Goal: Task Accomplishment & Management: Complete application form

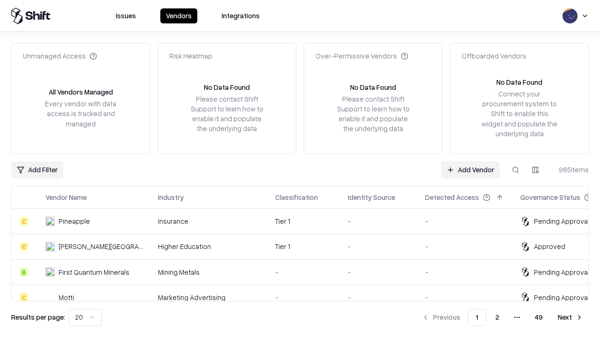
click at [470, 170] on link "Add Vendor" at bounding box center [470, 170] width 59 height 17
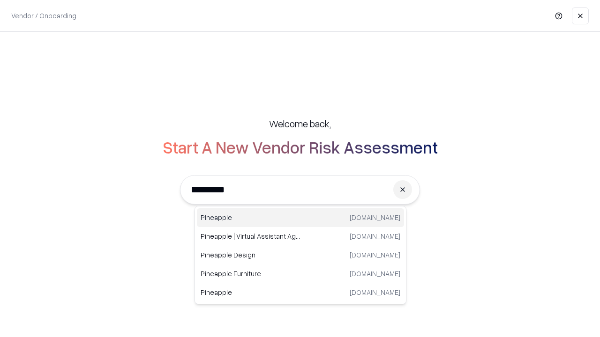
click at [300, 218] on div "Pineapple [DOMAIN_NAME]" at bounding box center [300, 217] width 207 height 19
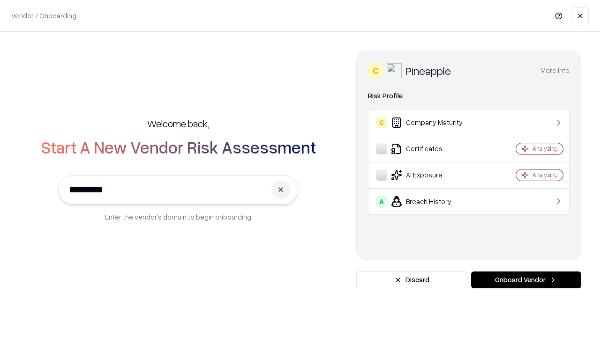
type input "*********"
click at [526, 280] on button "Onboard Vendor" at bounding box center [526, 280] width 110 height 17
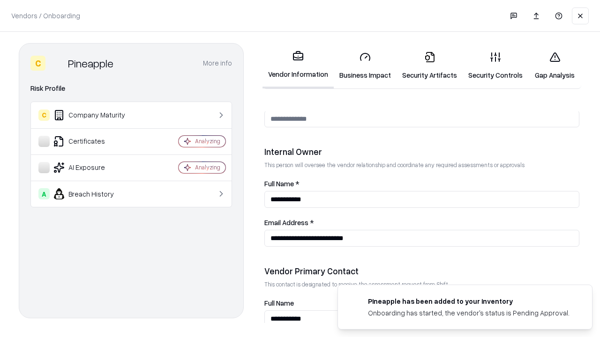
scroll to position [485, 0]
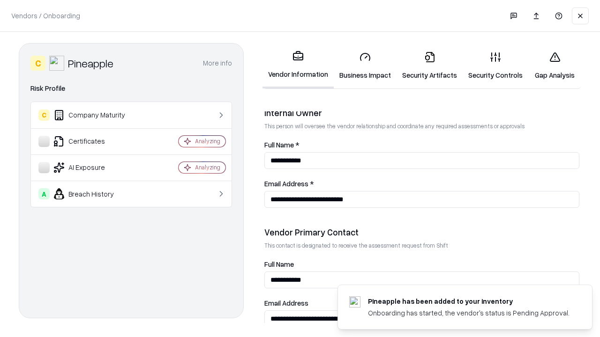
click at [365, 66] on link "Business Impact" at bounding box center [364, 66] width 63 height 44
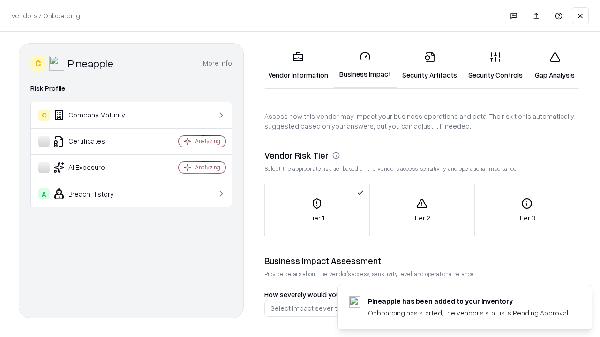
click at [429, 66] on link "Security Artifacts" at bounding box center [429, 66] width 66 height 44
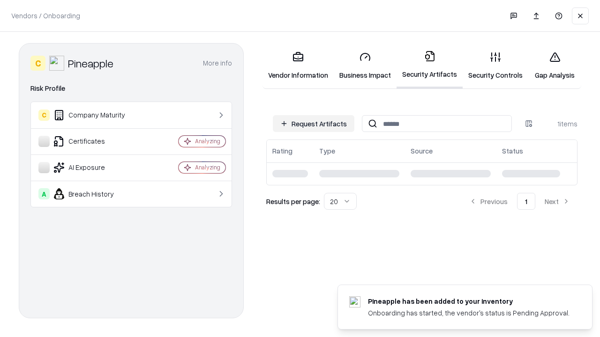
click at [313, 123] on button "Request Artifacts" at bounding box center [314, 123] width 82 height 17
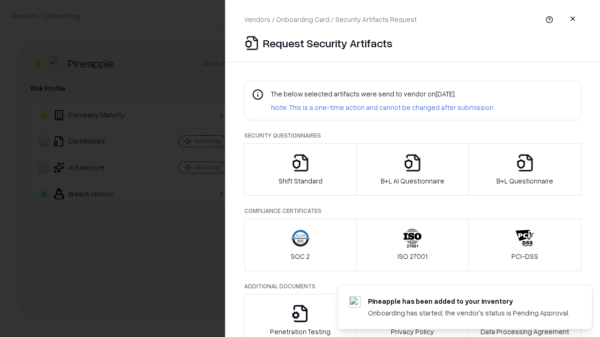
click at [300, 170] on icon "button" at bounding box center [300, 163] width 19 height 19
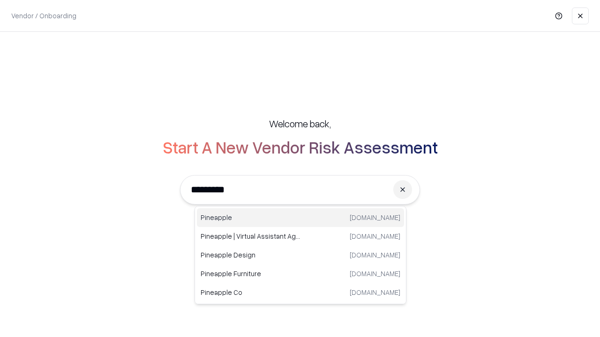
click at [300, 218] on div "Pineapple [DOMAIN_NAME]" at bounding box center [300, 217] width 207 height 19
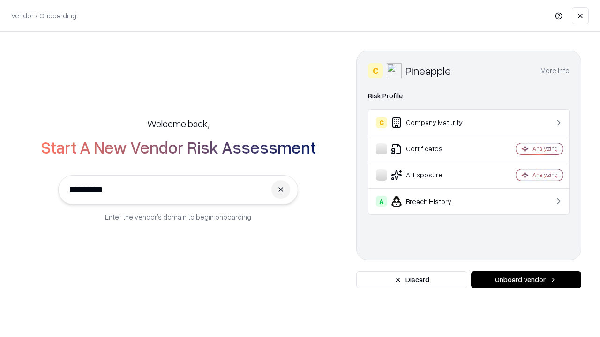
type input "*********"
click at [526, 280] on button "Onboard Vendor" at bounding box center [526, 280] width 110 height 17
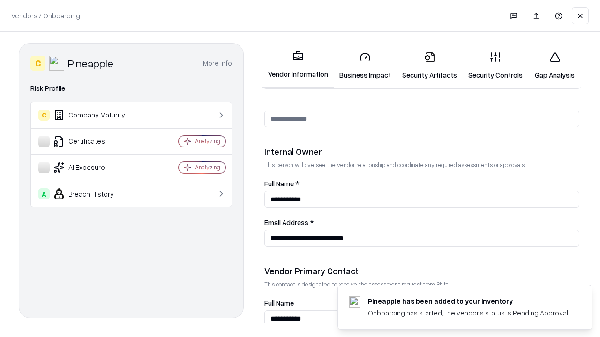
scroll to position [485, 0]
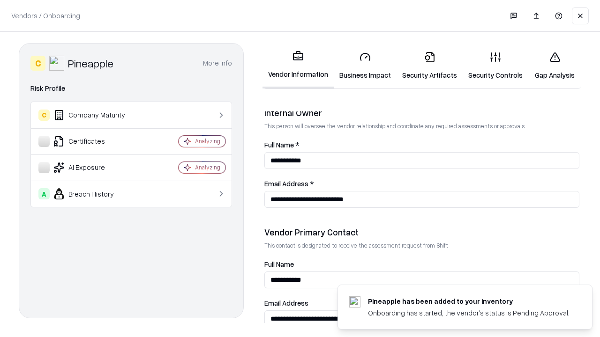
click at [554, 66] on link "Gap Analysis" at bounding box center [554, 66] width 53 height 44
